Goal: Navigation & Orientation: Understand site structure

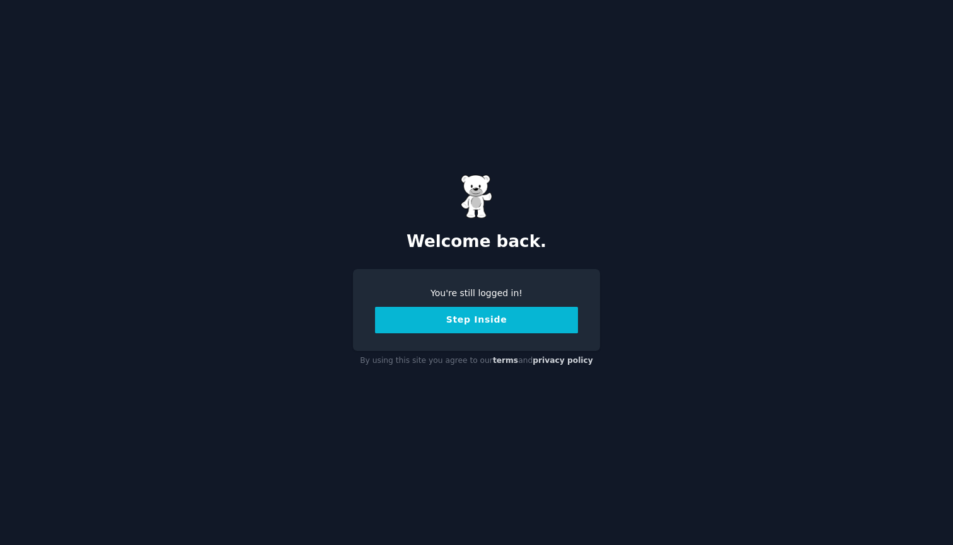
click at [471, 320] on button "Step Inside" at bounding box center [476, 320] width 203 height 26
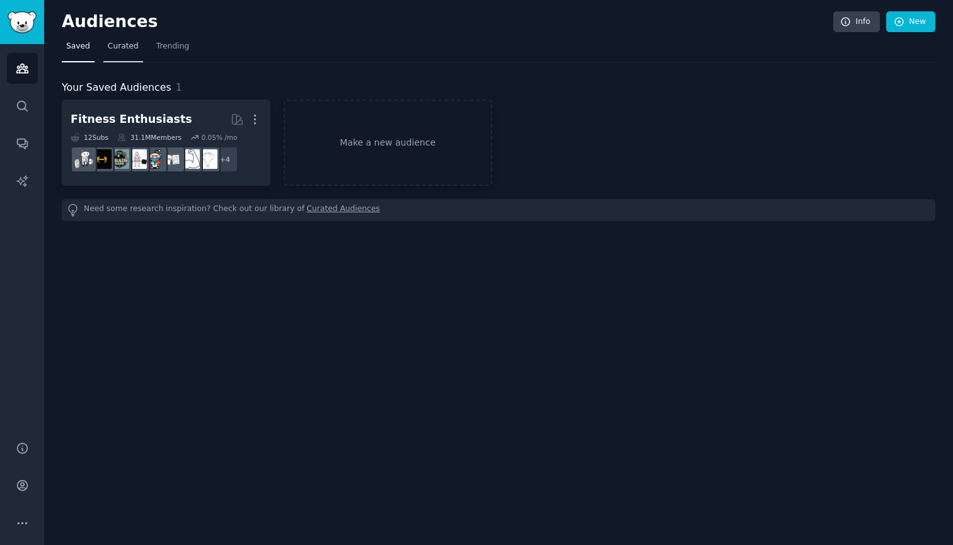
click at [118, 46] on span "Curated" at bounding box center [123, 46] width 31 height 11
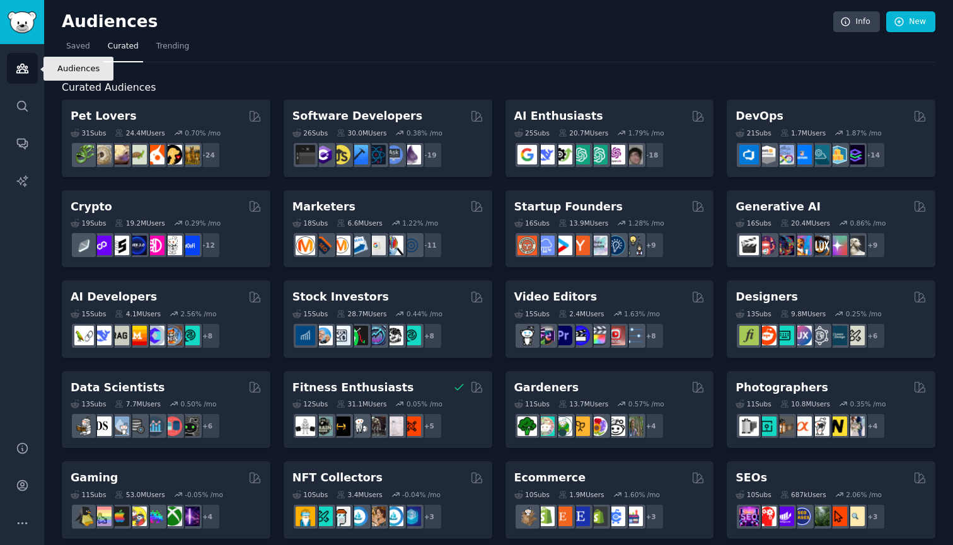
click at [26, 69] on icon "Sidebar" at bounding box center [22, 68] width 13 height 13
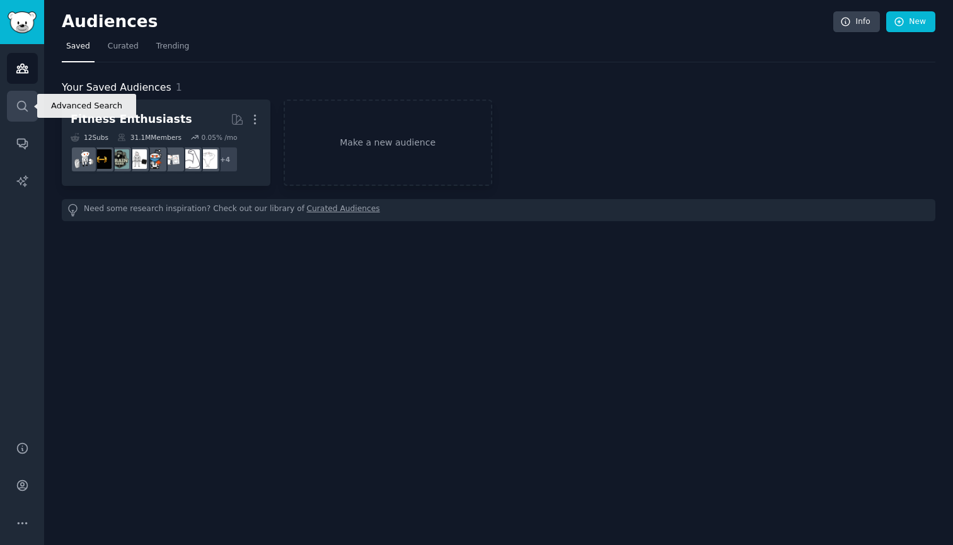
click at [24, 112] on icon "Sidebar" at bounding box center [22, 106] width 13 height 13
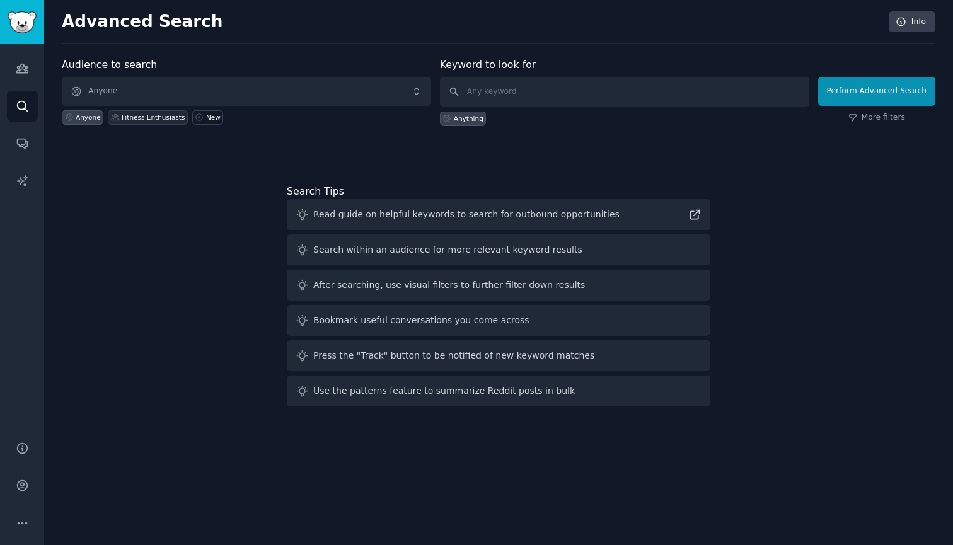
click at [137, 117] on div "Fitness Enthusiasts" at bounding box center [153, 117] width 63 height 9
click at [207, 115] on div "New" at bounding box center [213, 117] width 14 height 9
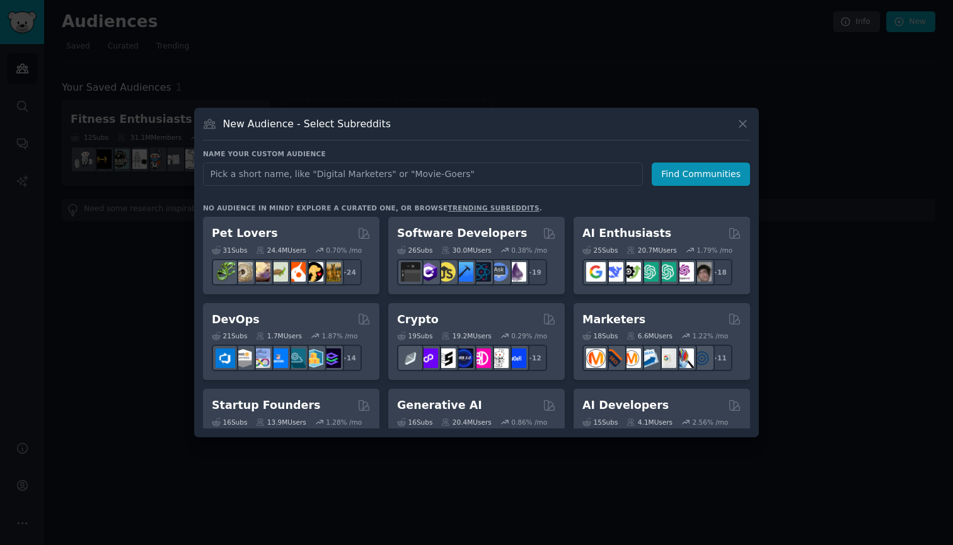
click at [157, 132] on div at bounding box center [476, 272] width 953 height 545
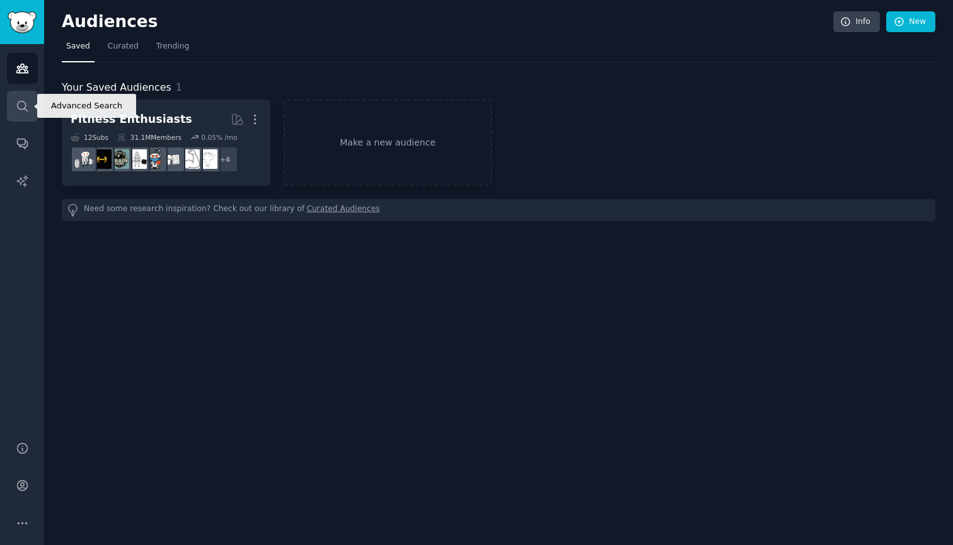
click at [20, 106] on icon "Sidebar" at bounding box center [22, 106] width 13 height 13
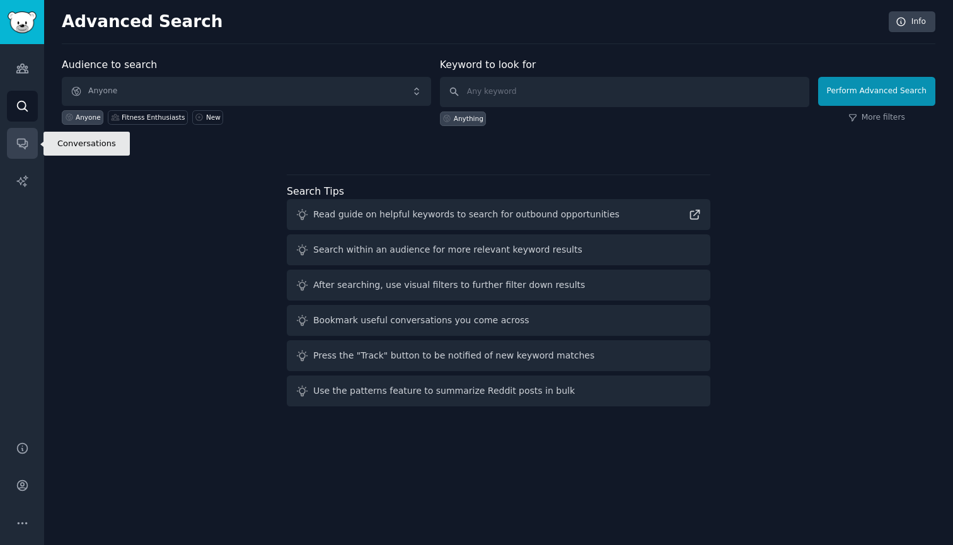
click at [14, 142] on link "Conversations" at bounding box center [22, 143] width 31 height 31
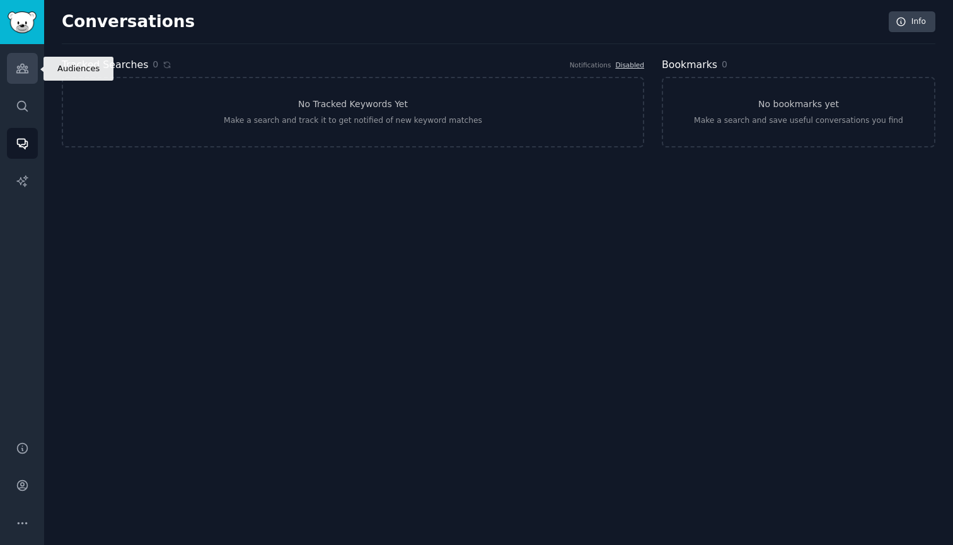
click at [18, 70] on icon "Sidebar" at bounding box center [21, 68] width 11 height 9
